Goal: Transaction & Acquisition: Book appointment/travel/reservation

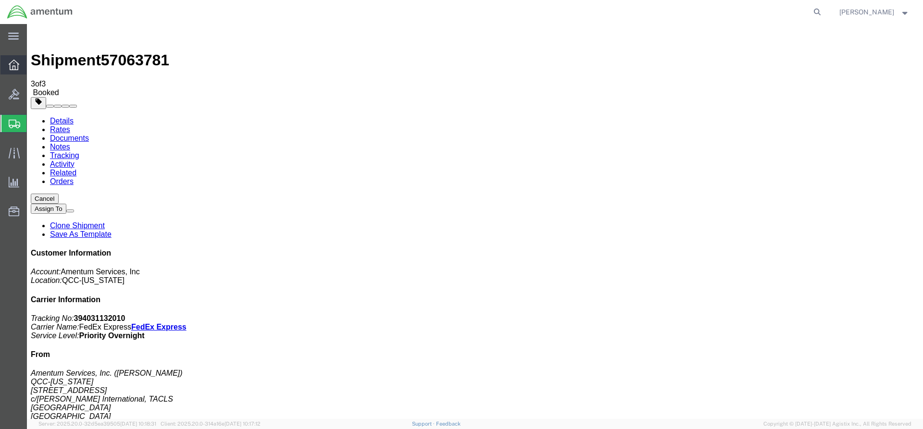
click at [14, 68] on icon at bounding box center [14, 65] width 11 height 11
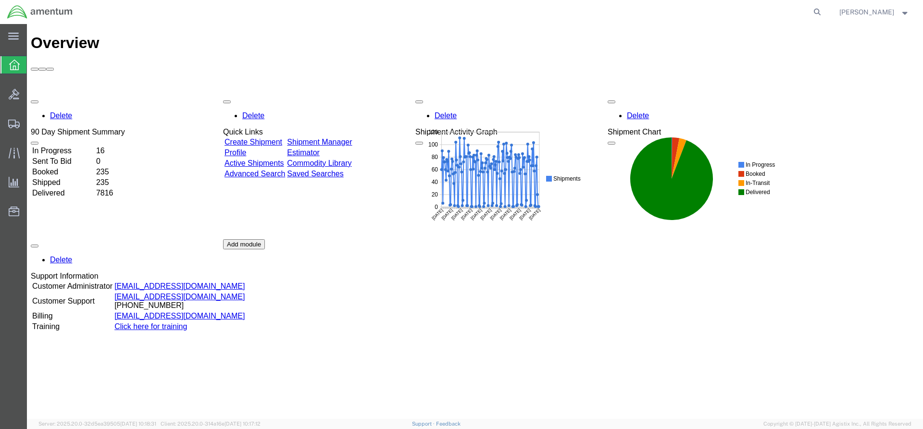
click at [329, 138] on link "Shipment Manager" at bounding box center [319, 142] width 65 height 8
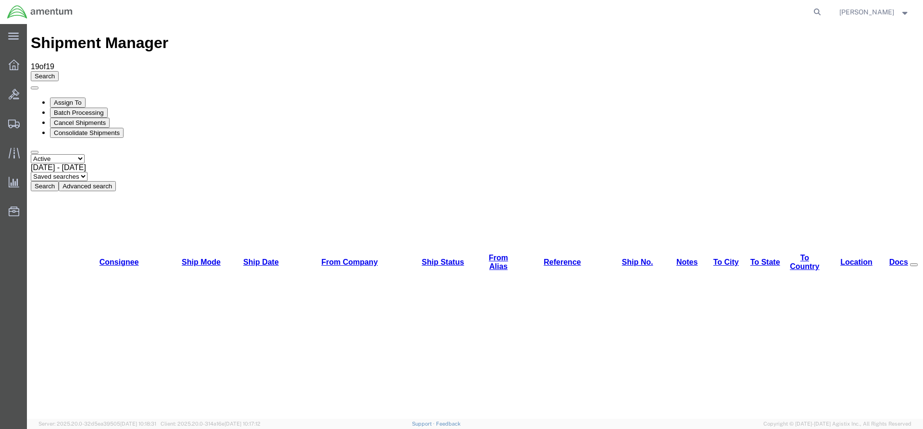
click at [59, 181] on button "Search" at bounding box center [45, 186] width 28 height 10
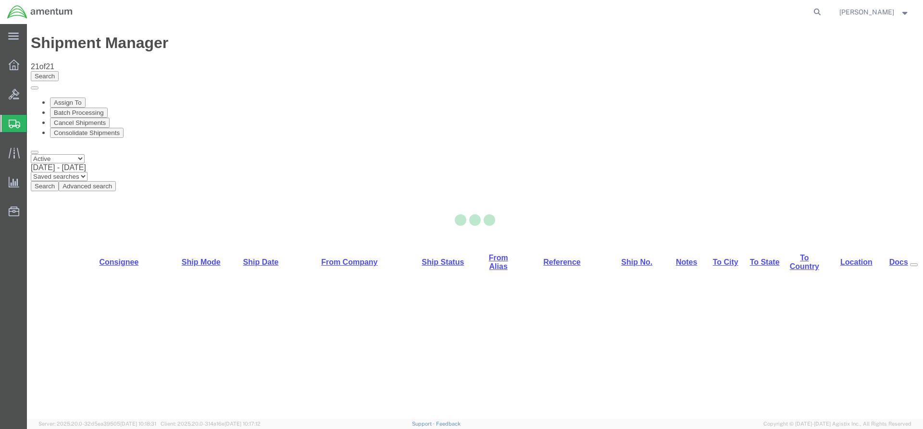
select select "42668"
select select "42735"
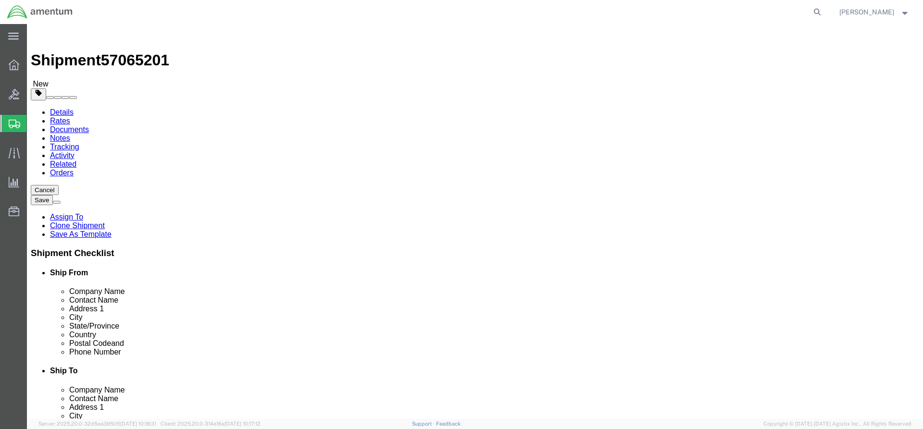
click button "Rate Shipment"
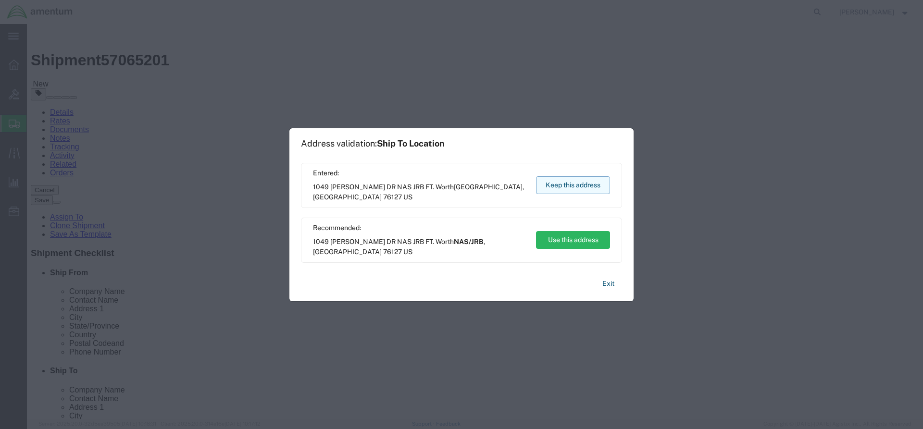
click at [562, 189] on button "Keep this address" at bounding box center [573, 185] width 74 height 18
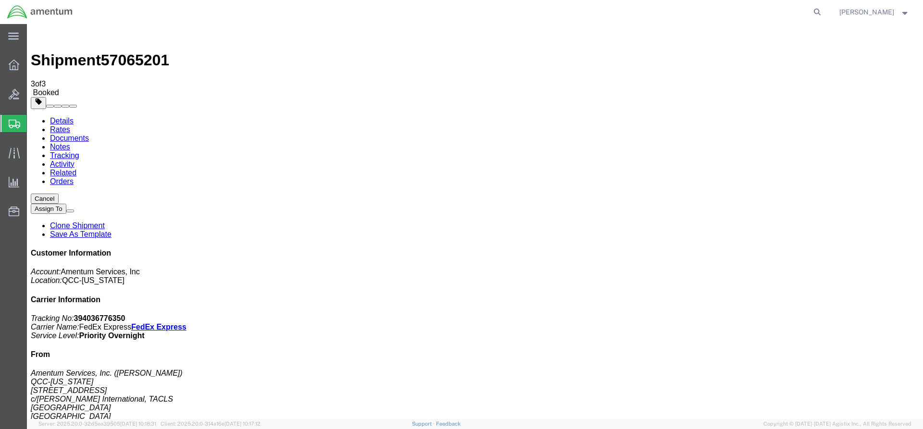
drag, startPoint x: 345, startPoint y: 170, endPoint x: 387, endPoint y: 170, distance: 42.3
copy td "394036776350"
click at [14, 66] on icon at bounding box center [14, 65] width 11 height 11
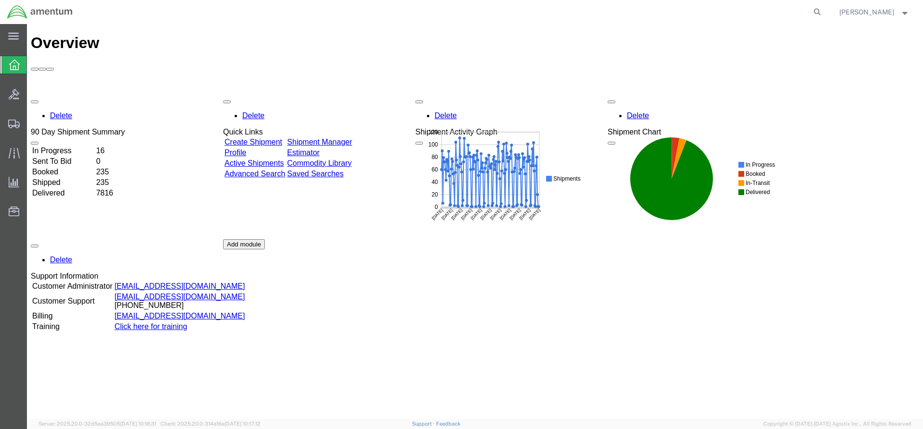
click at [343, 138] on link "Shipment Manager" at bounding box center [319, 142] width 65 height 8
